Goal: Information Seeking & Learning: Learn about a topic

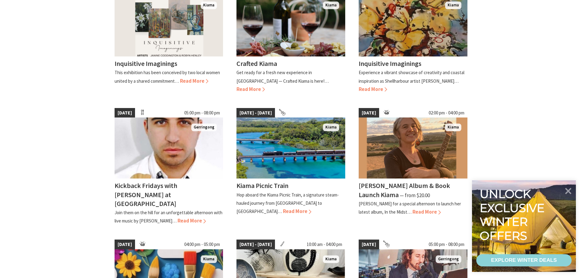
scroll to position [216, 0]
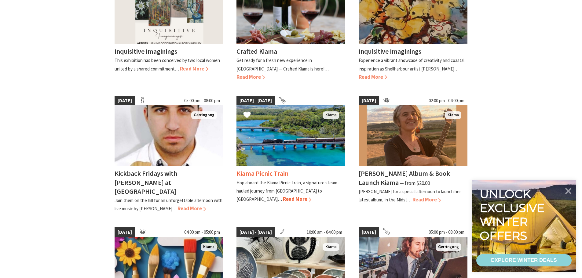
click at [311, 196] on span "Read More" at bounding box center [297, 199] width 28 height 7
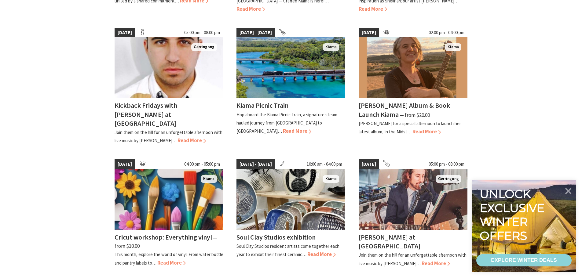
scroll to position [254, 0]
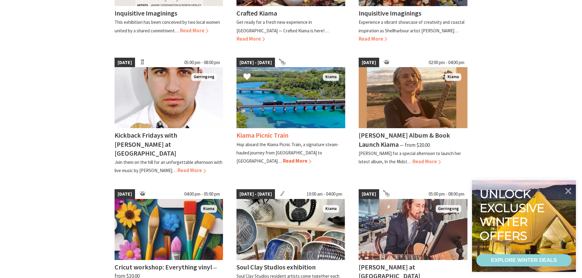
click at [274, 137] on h4 "Kiama Picnic Train" at bounding box center [262, 135] width 52 height 9
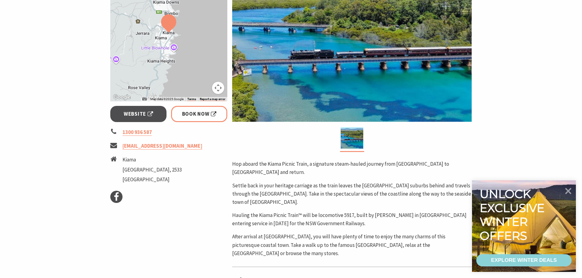
scroll to position [152, 0]
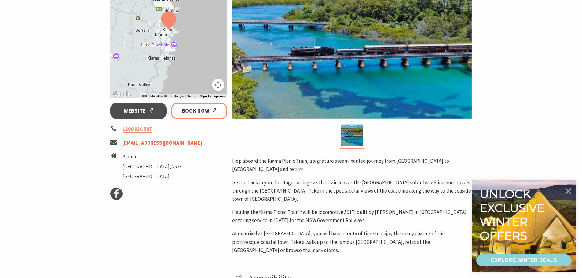
click at [161, 143] on link "info@picnictrain.com.au" at bounding box center [162, 143] width 80 height 7
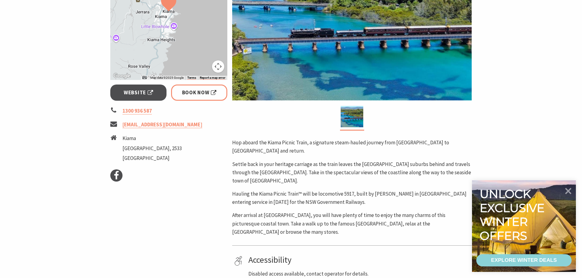
scroll to position [168, 0]
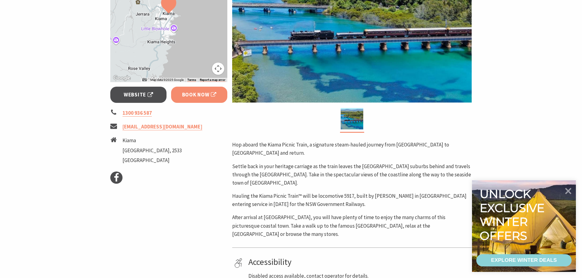
click at [199, 93] on span "Book Now" at bounding box center [199, 95] width 35 height 8
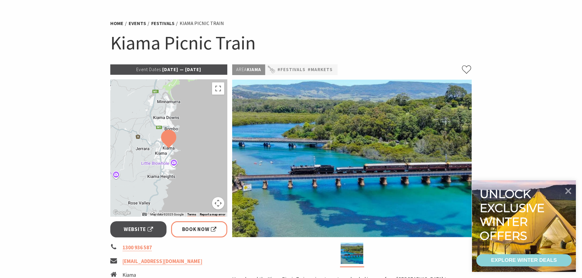
scroll to position [0, 0]
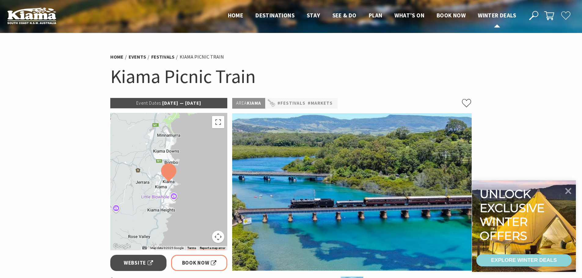
click at [498, 13] on span "Winter Deals" at bounding box center [497, 15] width 38 height 7
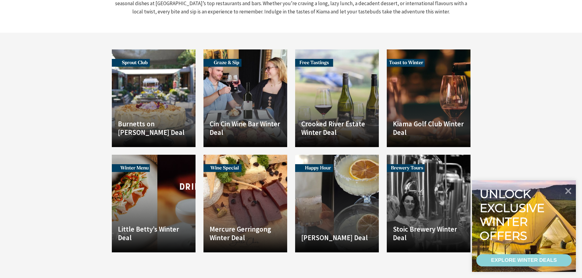
scroll to position [760, 0]
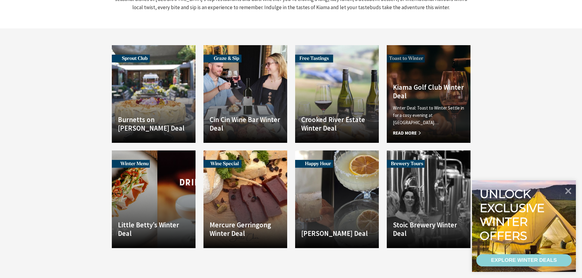
click at [414, 130] on span "Read More" at bounding box center [428, 133] width 71 height 7
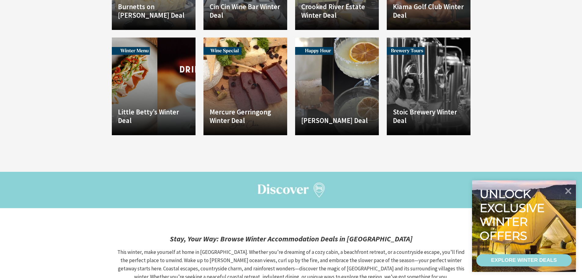
scroll to position [871, 0]
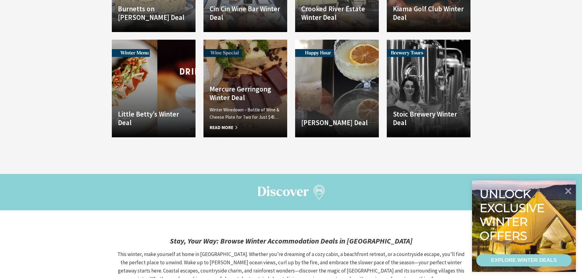
click at [235, 85] on h4 "Mercure Gerringong Winter Deal" at bounding box center [245, 93] width 71 height 17
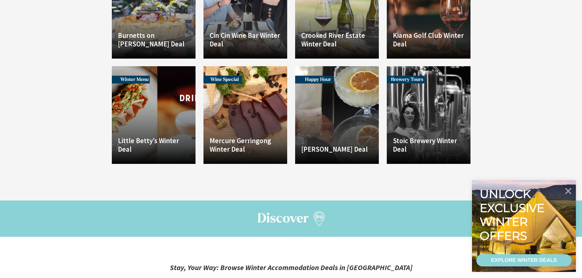
scroll to position [871, 0]
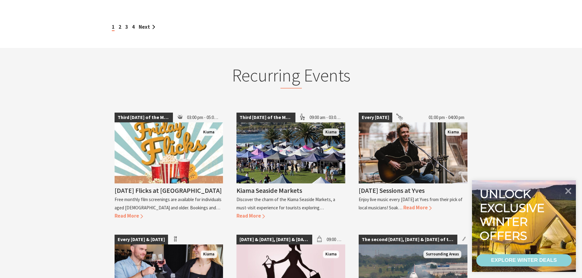
scroll to position [701, 0]
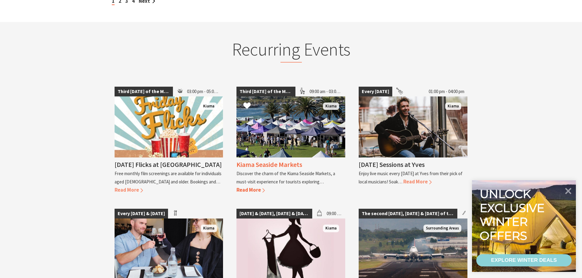
click at [254, 187] on span "Read More" at bounding box center [250, 190] width 28 height 7
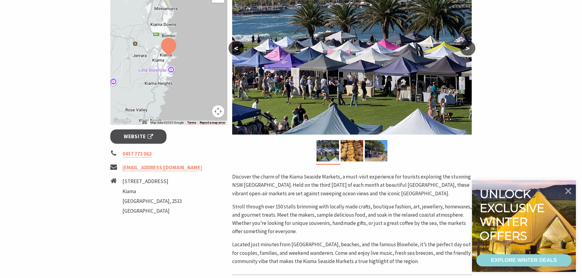
scroll to position [137, 0]
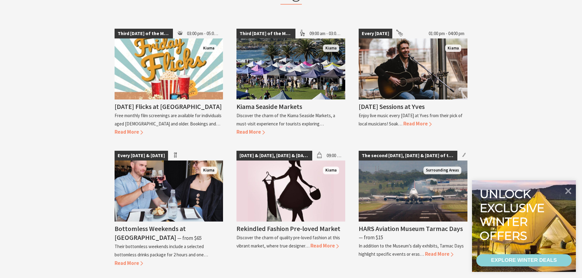
scroll to position [761, 0]
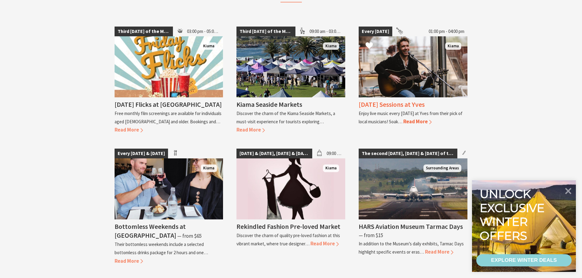
click at [416, 118] on span "Read More" at bounding box center [417, 121] width 28 height 7
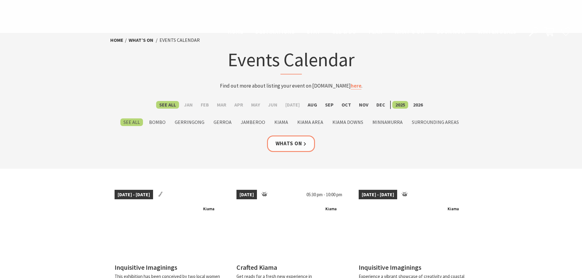
scroll to position [761, 0]
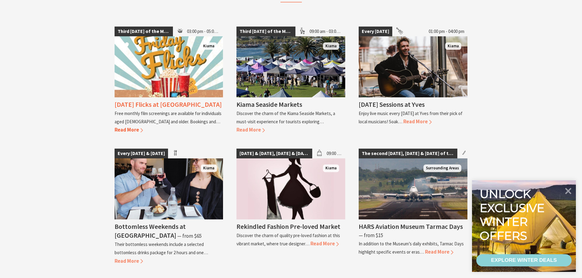
click at [143, 126] on span "Read More" at bounding box center [129, 129] width 28 height 7
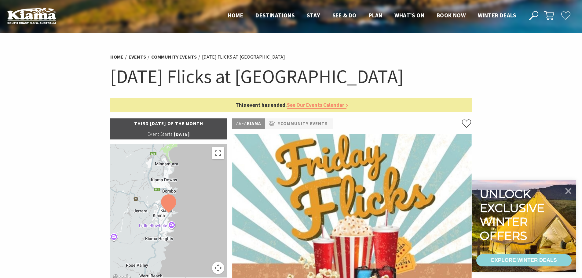
drag, startPoint x: 581, startPoint y: 69, endPoint x: 580, endPoint y: 80, distance: 11.6
click at [580, 80] on section "Home Events Community Events Friday Flicks at Kiama Library Friday Flicks at Ki…" at bounding box center [291, 275] width 582 height 485
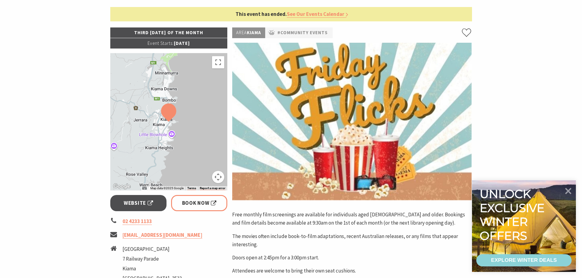
scroll to position [503, 0]
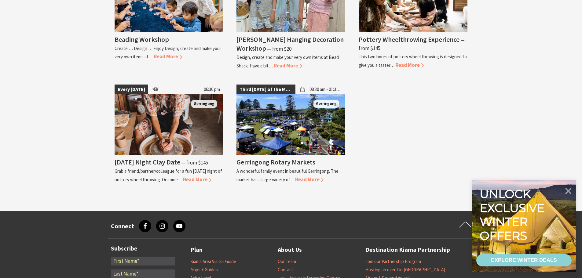
scroll to position [1345, 0]
